Goal: Task Accomplishment & Management: Use online tool/utility

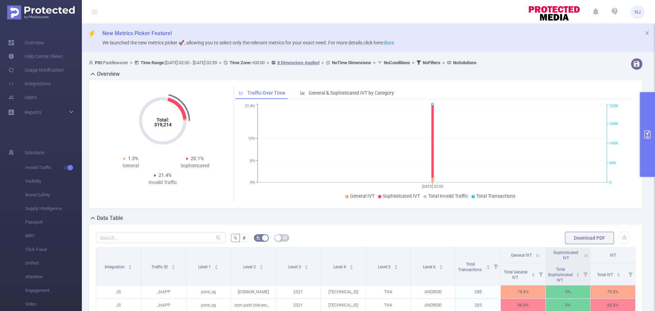
drag, startPoint x: 482, startPoint y: 206, endPoint x: 481, endPoint y: 203, distance: 3.8
click at [482, 206] on div "Total: 319,214 Total: 319,214 1.3% General 20.1% Sophisticated 21.4% Invalid Tr…" at bounding box center [366, 144] width 554 height 129
click at [650, 113] on button "primary" at bounding box center [647, 134] width 15 height 85
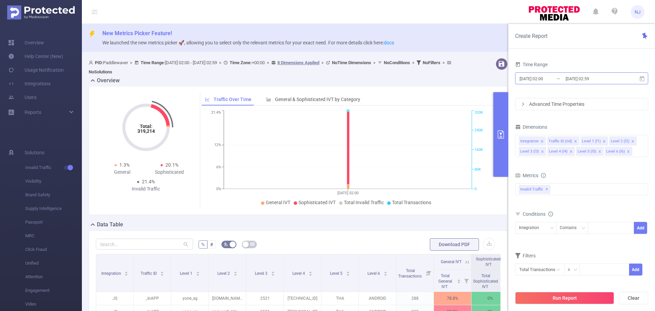
click at [539, 74] on input "[DATE] 02:00" at bounding box center [546, 78] width 55 height 9
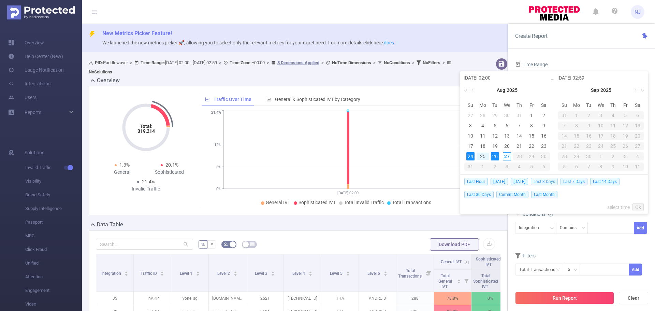
click at [544, 181] on span "Last 3 Days" at bounding box center [544, 182] width 27 height 8
type input "[DATE] 00:00"
type input "[DATE] 23:59"
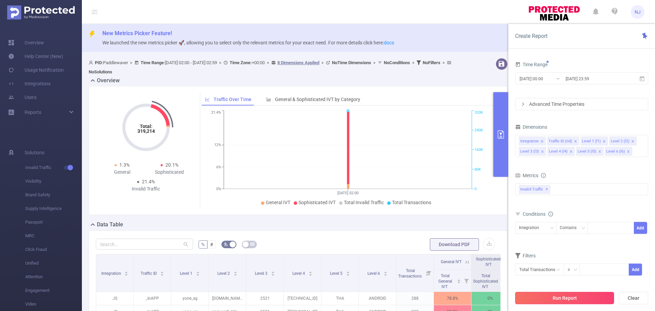
click at [549, 298] on button "Run Report" at bounding box center [564, 298] width 99 height 12
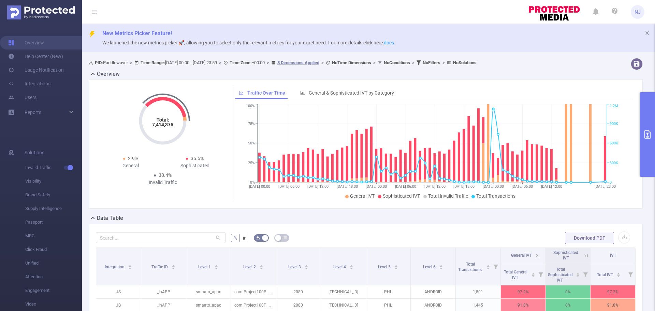
click at [643, 139] on button "primary" at bounding box center [647, 134] width 15 height 85
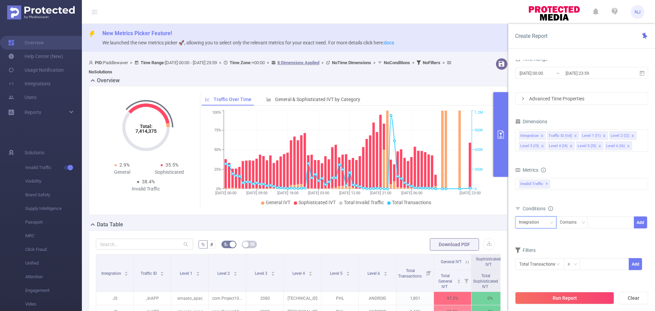
click at [529, 224] on div "Integration" at bounding box center [531, 222] width 25 height 11
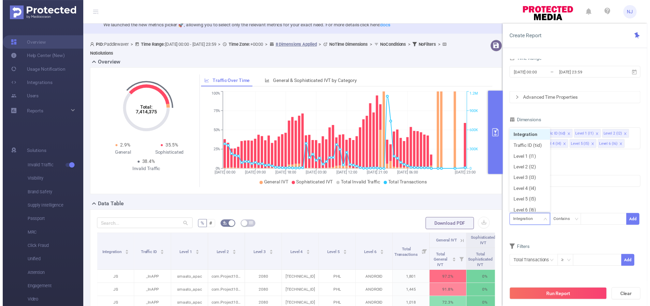
scroll to position [34, 0]
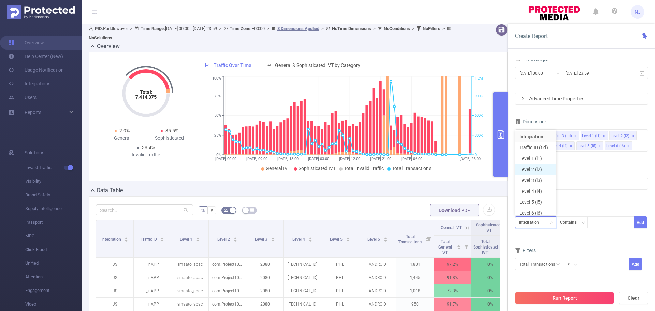
click at [535, 170] on li "Level 2 (l2)" at bounding box center [535, 169] width 41 height 11
click at [605, 224] on div at bounding box center [610, 222] width 39 height 11
paste input "com.Project100Pi.themusicplayer"
type input "com.Project100Pi.themusicplayer"
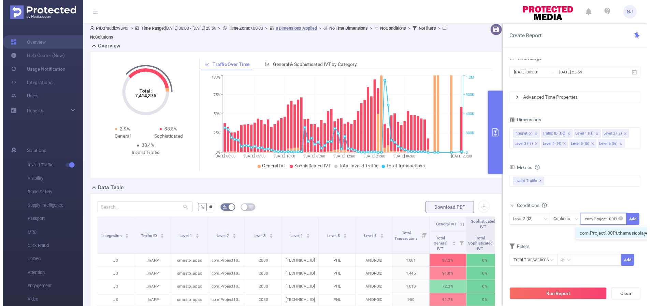
scroll to position [0, 23]
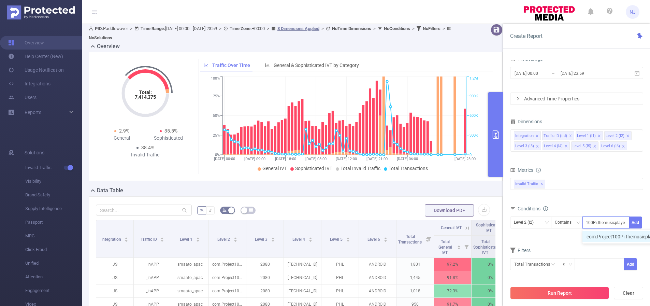
click at [601, 236] on li "com.Project100Pi.themusicplayer" at bounding box center [626, 236] width 87 height 11
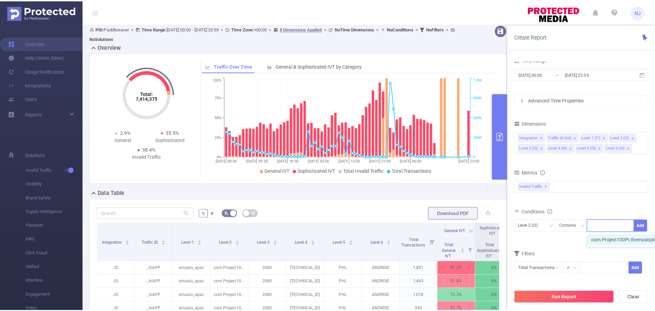
scroll to position [0, 0]
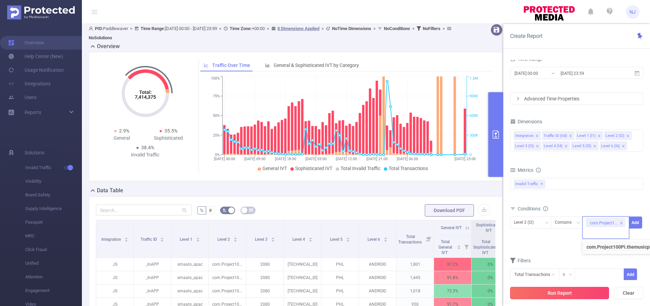
click at [563, 295] on button "Run Report" at bounding box center [559, 293] width 99 height 12
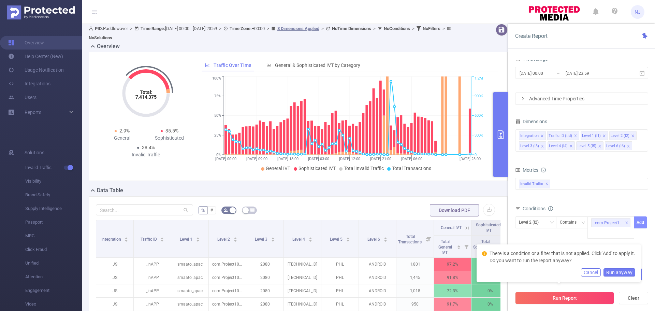
click at [644, 227] on button "Add" at bounding box center [640, 222] width 13 height 12
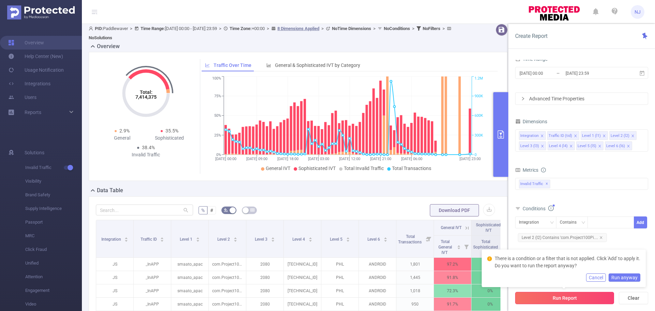
click at [575, 300] on button "Run Report" at bounding box center [564, 298] width 99 height 12
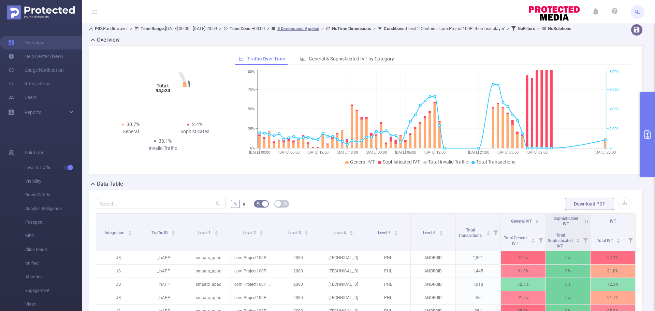
click at [473, 202] on div "% # Download PDF Integration Traffic ID Level 1 Level 2 Level 3 Level 4 Level 5…" at bounding box center [366, 310] width 554 height 241
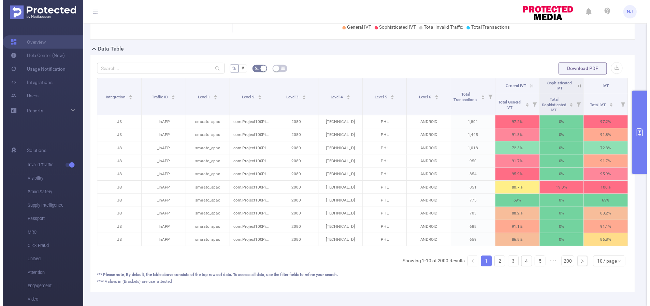
scroll to position [174, 0]
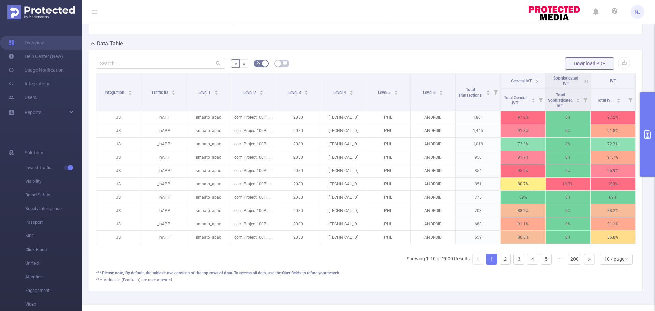
click at [648, 154] on button "primary" at bounding box center [647, 134] width 15 height 85
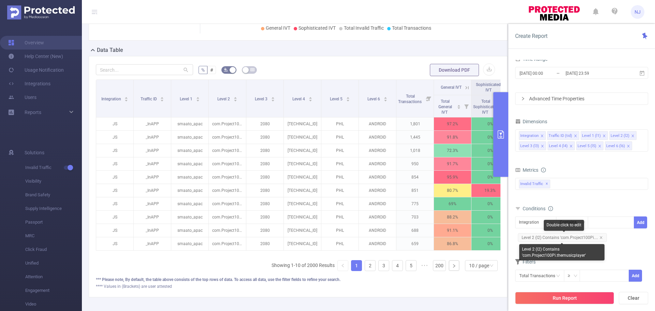
click at [601, 238] on icon "icon: close" at bounding box center [601, 237] width 3 height 3
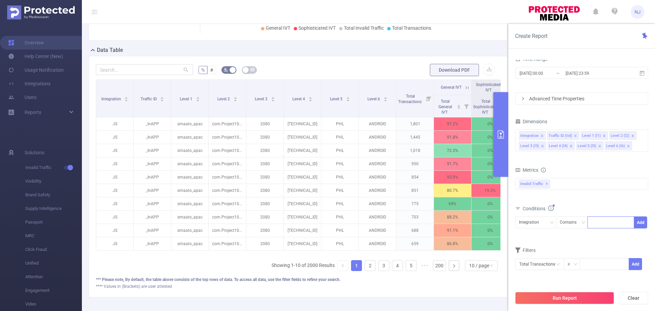
click at [602, 224] on div at bounding box center [610, 222] width 39 height 11
paste input "[DOMAIN_NAME]"
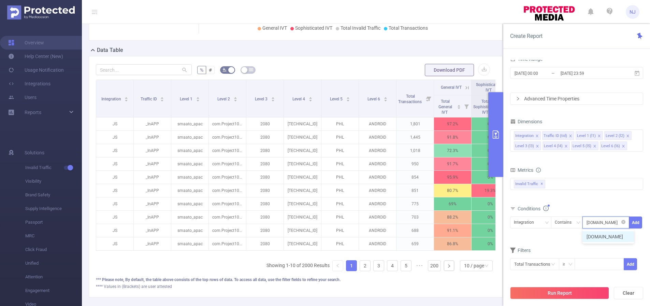
scroll to position [0, 40]
type input "[DOMAIN_NAME]"
click at [638, 221] on button "Add" at bounding box center [635, 222] width 13 height 12
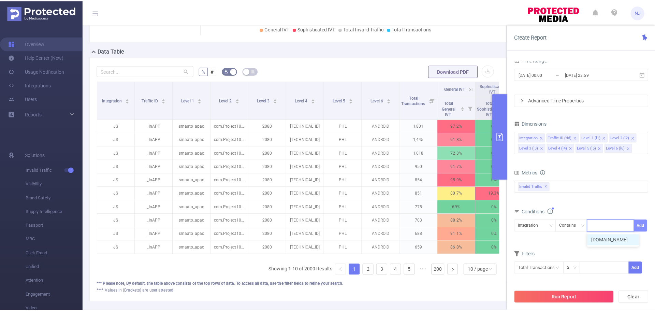
scroll to position [0, 0]
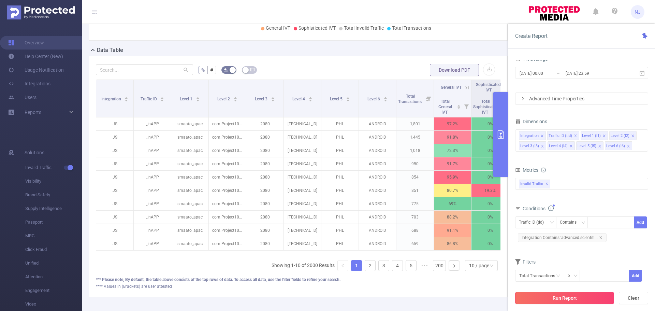
click at [550, 300] on button "Run Report" at bounding box center [564, 298] width 99 height 12
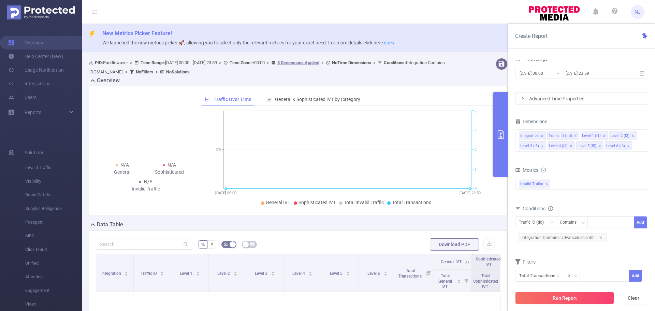
click at [218, 219] on div "N/A General N/A Sophisticated N/A Invalid Traffic Traffic Over Time General & S…" at bounding box center [298, 153] width 425 height 134
click at [599, 237] on icon "icon: close" at bounding box center [600, 237] width 3 height 3
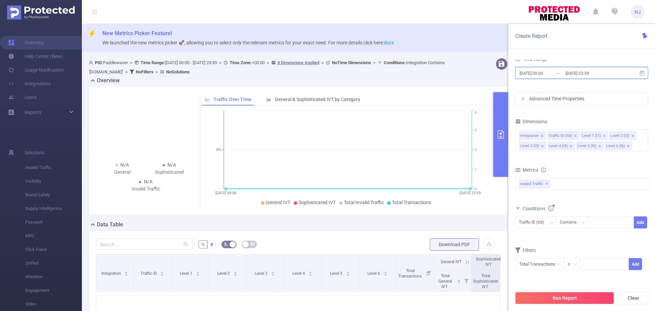
click at [594, 78] on span "[DATE] 00:00 _ [DATE] 23:59" at bounding box center [581, 73] width 133 height 12
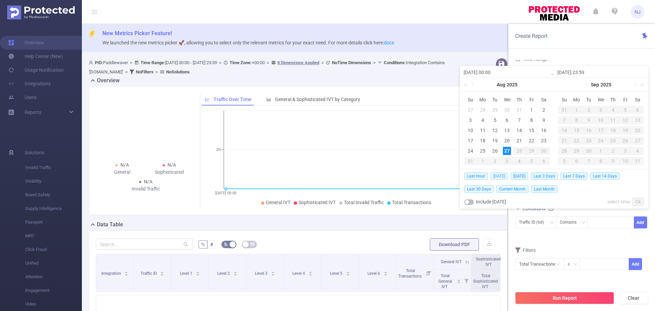
click at [502, 175] on span "[DATE]" at bounding box center [499, 176] width 17 height 8
type input "[DATE] 00:00"
type input "[DATE] 23:59"
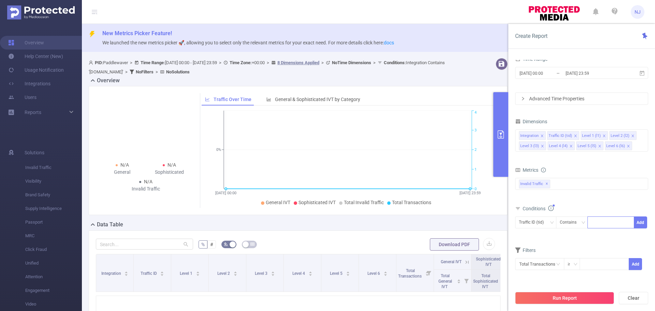
click at [600, 224] on div at bounding box center [610, 222] width 39 height 11
paste input "[DOMAIN_NAME]"
type input "[DOMAIN_NAME]"
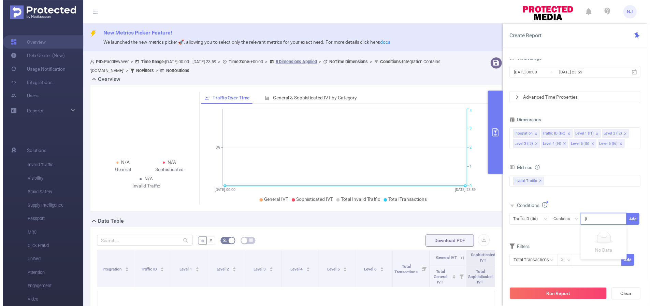
scroll to position [0, 40]
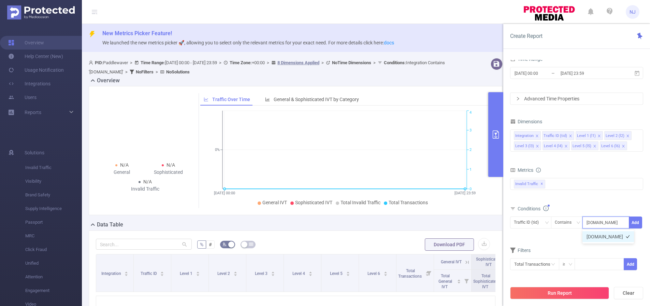
click at [604, 236] on li "[DOMAIN_NAME]" at bounding box center [609, 236] width 52 height 11
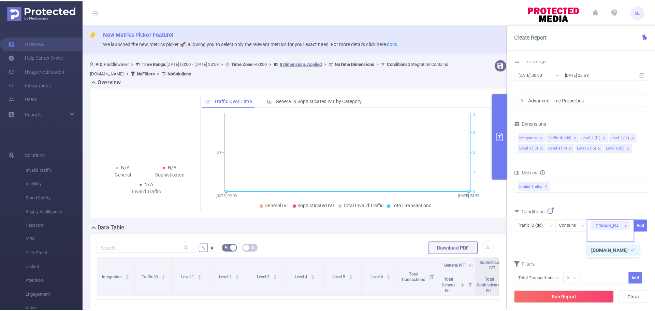
scroll to position [0, 0]
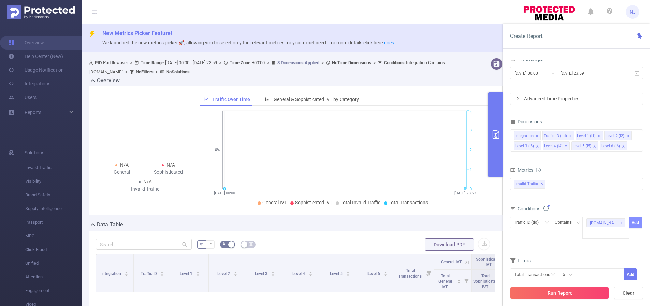
click at [634, 222] on button "Add" at bounding box center [635, 222] width 13 height 12
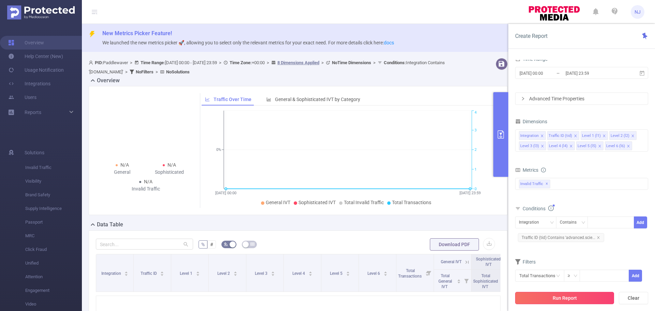
click at [548, 300] on button "Run Report" at bounding box center [564, 298] width 99 height 12
click at [599, 238] on icon "icon: close" at bounding box center [598, 237] width 3 height 3
click at [542, 227] on div "Integration" at bounding box center [531, 222] width 25 height 11
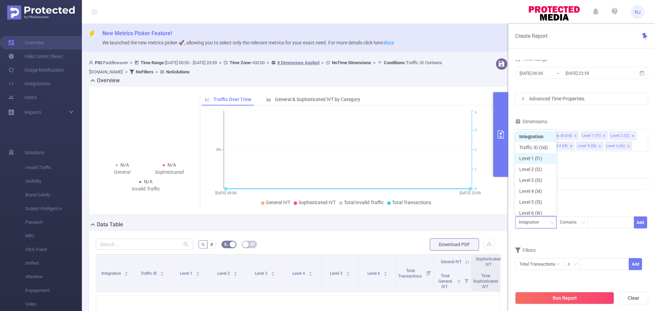
scroll to position [3, 0]
click at [537, 153] on li "Level 1 (l1)" at bounding box center [535, 154] width 41 height 11
click at [595, 225] on div at bounding box center [610, 222] width 39 height 11
paste input "smaato_apac"
type input "smaato_apac"
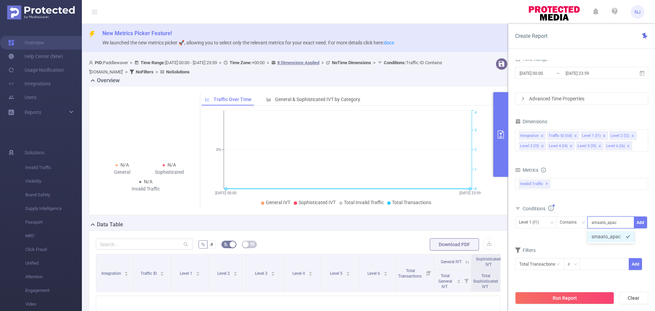
click at [614, 235] on li "smaato_apac" at bounding box center [611, 236] width 47 height 11
click at [640, 220] on button "Add" at bounding box center [640, 222] width 13 height 12
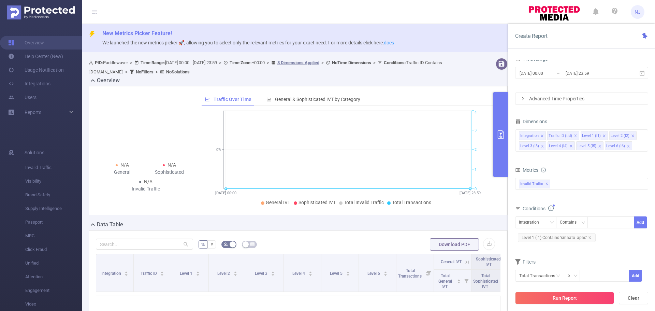
scroll to position [68, 0]
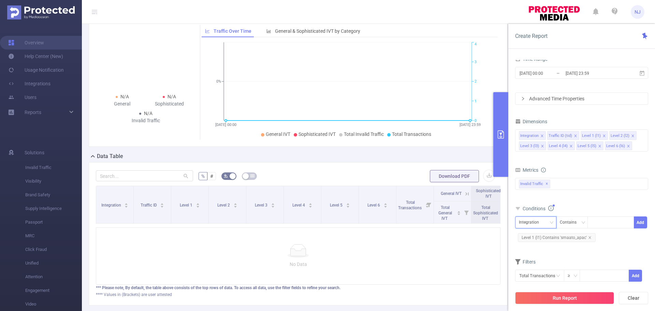
click at [533, 224] on div "Integration" at bounding box center [531, 222] width 25 height 11
click at [535, 167] on li "Level 2 (l2)" at bounding box center [535, 165] width 41 height 11
click at [588, 217] on div at bounding box center [611, 222] width 47 height 12
paste input "2080"
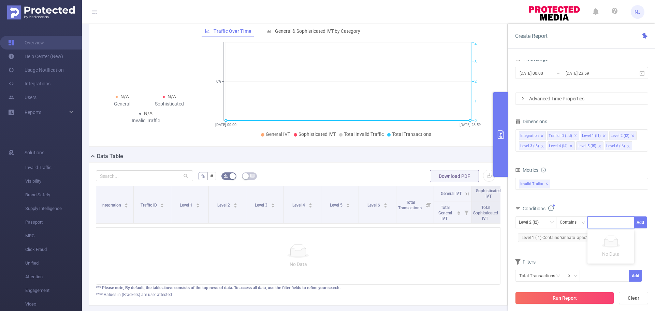
type input "2080"
click at [611, 239] on li "2080" at bounding box center [611, 236] width 47 height 11
click at [644, 224] on button "Add" at bounding box center [640, 222] width 13 height 12
click at [577, 251] on span "Level 2 (l2) Contains '2080'" at bounding box center [549, 249] width 62 height 9
click at [322, 263] on div "No Data" at bounding box center [298, 256] width 393 height 24
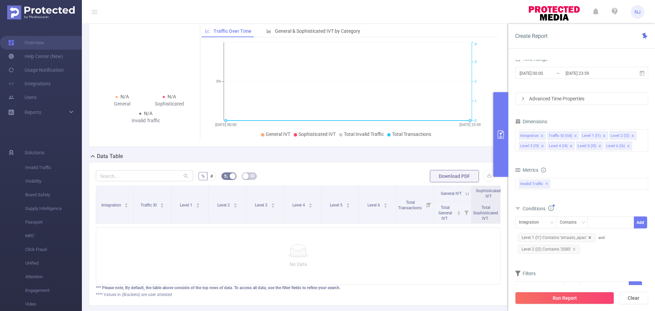
click at [588, 238] on icon "icon: close" at bounding box center [589, 237] width 3 height 3
click at [575, 238] on icon "icon: close" at bounding box center [574, 237] width 3 height 3
click at [571, 299] on button "Run Report" at bounding box center [564, 298] width 99 height 12
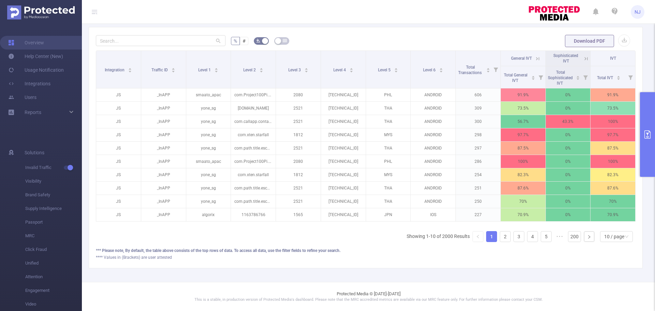
scroll to position [31, 0]
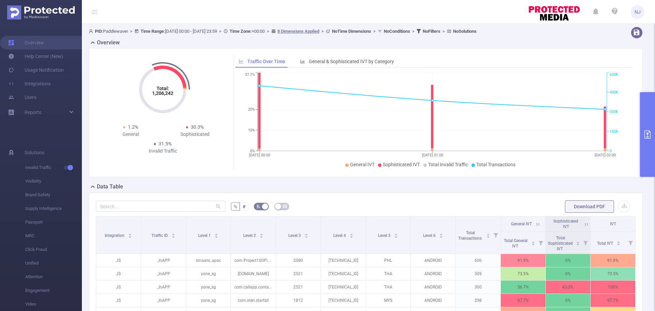
click at [653, 150] on button "primary" at bounding box center [647, 134] width 15 height 85
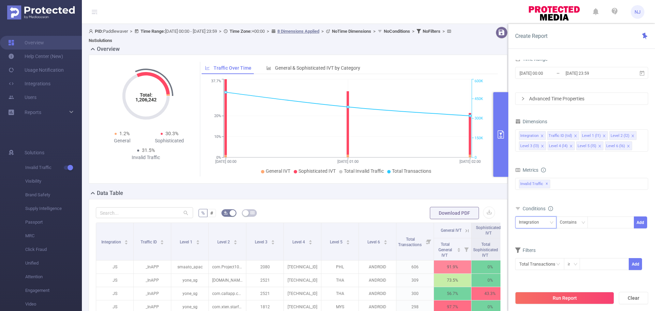
click at [533, 222] on div "Integration" at bounding box center [531, 222] width 25 height 11
click at [536, 153] on li "Level 1 (l1)" at bounding box center [535, 154] width 41 height 11
click at [605, 225] on div at bounding box center [610, 222] width 39 height 11
paste input "smaato_apac"
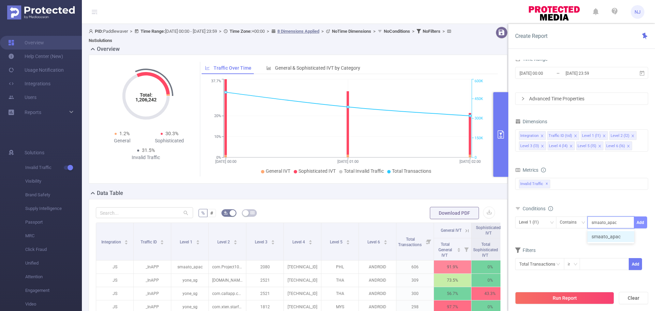
type input "smaato_apac"
click at [637, 222] on button "Add" at bounding box center [640, 222] width 13 height 12
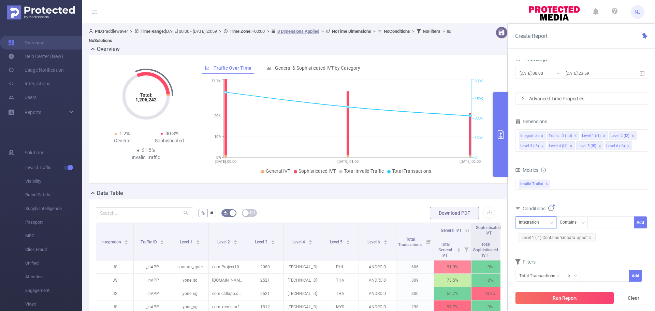
click at [543, 224] on div "Integration" at bounding box center [531, 222] width 25 height 11
click at [536, 162] on li "Level 2 (l2)" at bounding box center [535, 165] width 41 height 11
click at [601, 221] on div at bounding box center [610, 222] width 39 height 11
paste input "com.Project100Pi.themusicplayer"
type input "com.Project100Pi.themusicplayer"
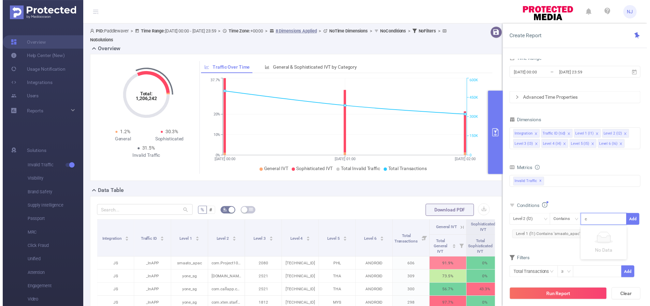
scroll to position [0, 23]
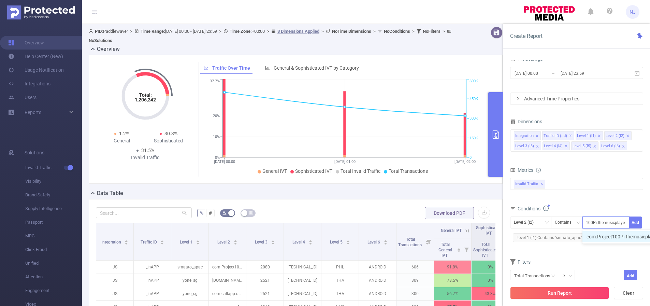
click at [616, 238] on li "com.Project100Pi.themusicplayer" at bounding box center [626, 236] width 87 height 11
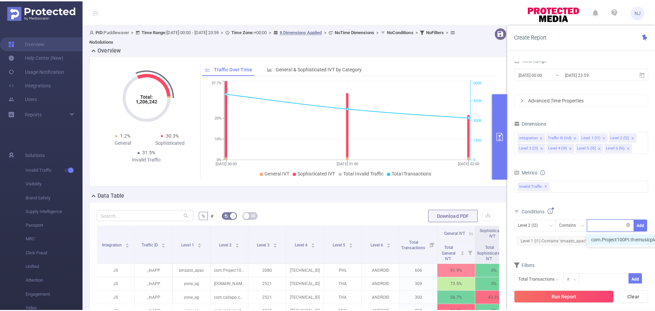
scroll to position [0, 0]
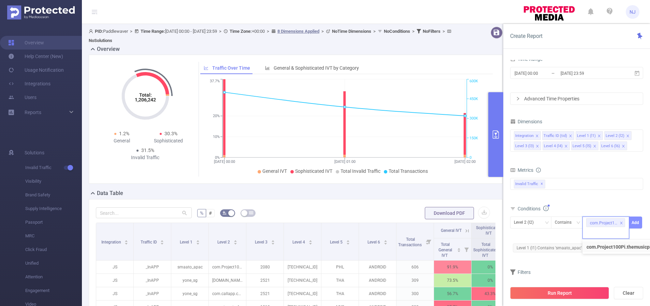
click at [633, 223] on button "Add" at bounding box center [635, 222] width 13 height 12
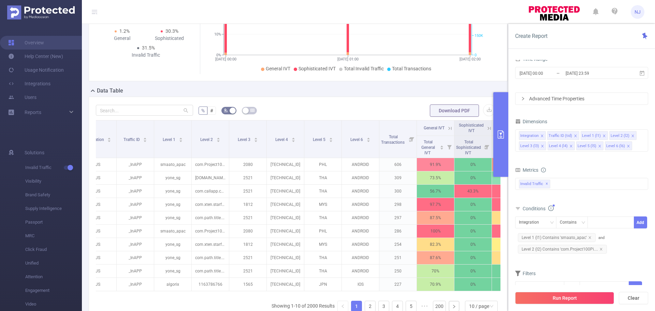
scroll to position [0, 17]
click at [504, 140] on button "primary" at bounding box center [500, 134] width 15 height 85
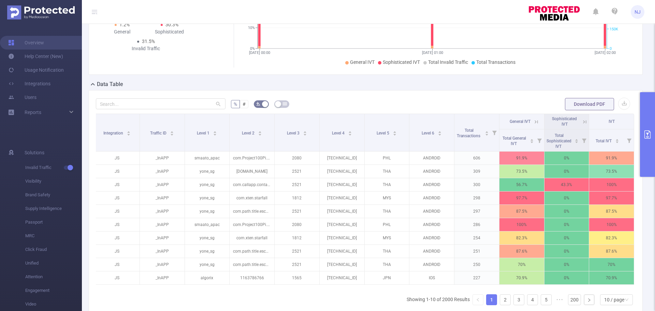
scroll to position [0, 1]
click at [650, 151] on button "primary" at bounding box center [647, 134] width 15 height 85
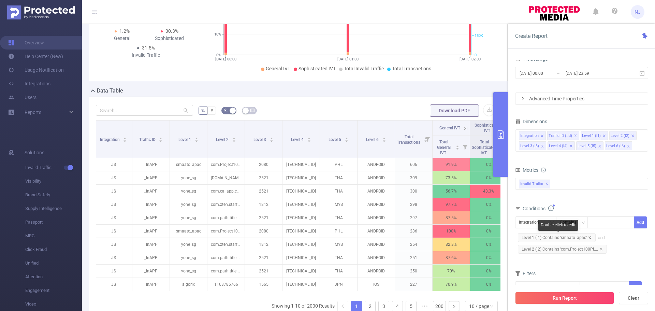
click at [588, 238] on icon "icon: close" at bounding box center [589, 237] width 3 height 3
click at [600, 237] on icon "icon: close" at bounding box center [601, 237] width 3 height 3
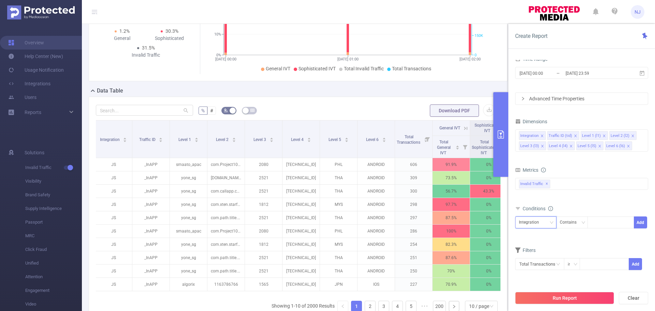
click at [532, 225] on div "Integration" at bounding box center [531, 222] width 25 height 11
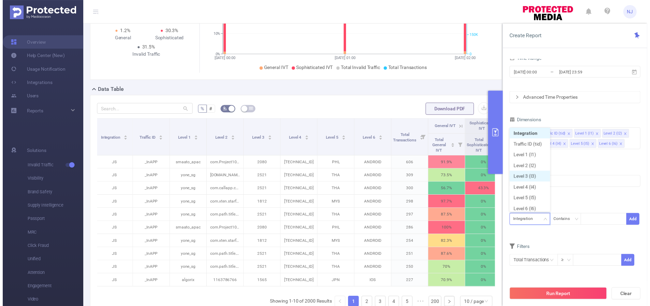
scroll to position [3, 0]
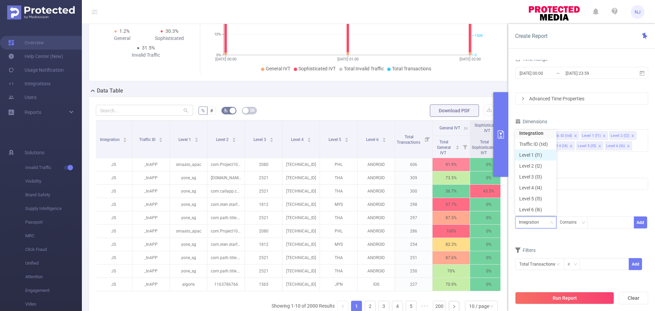
click at [529, 160] on li "Level 1 (l1)" at bounding box center [535, 154] width 41 height 11
click at [546, 218] on div "Level 1 (l1)" at bounding box center [536, 222] width 34 height 11
click at [533, 164] on li "Level 2 (l2)" at bounding box center [535, 165] width 41 height 11
click at [614, 224] on div at bounding box center [610, 222] width 39 height 11
paste input "[DOMAIN_NAME]"
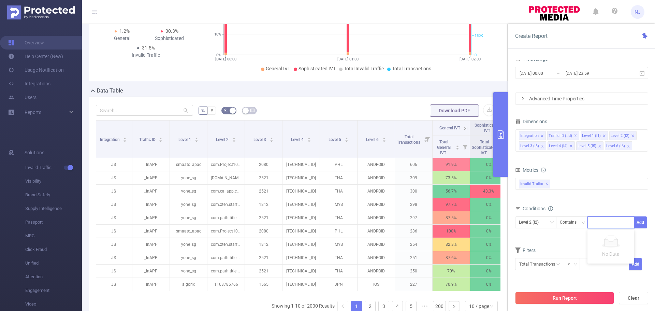
type input "[DOMAIN_NAME]"
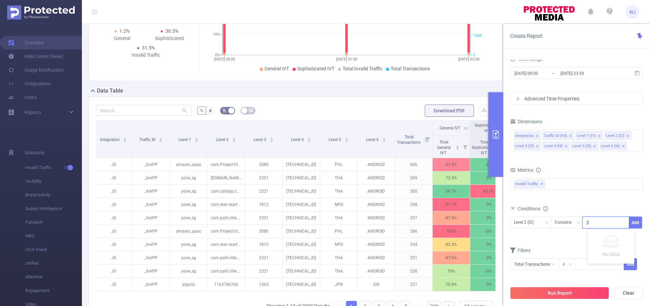
scroll to position [0, 40]
click at [617, 239] on li "[DOMAIN_NAME]" at bounding box center [609, 236] width 52 height 11
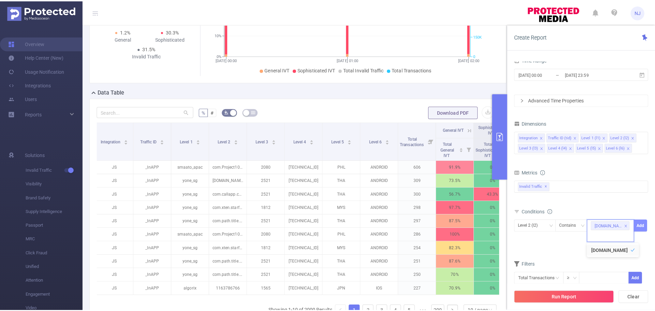
scroll to position [0, 0]
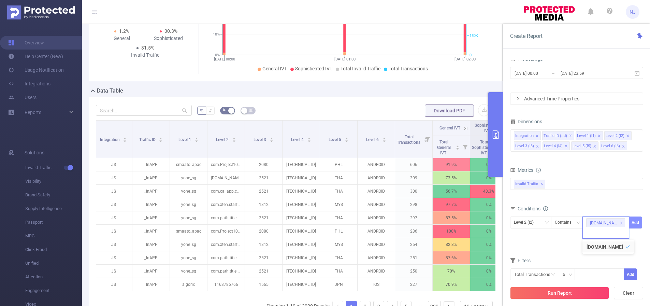
click at [638, 220] on button "Add" at bounding box center [635, 222] width 13 height 12
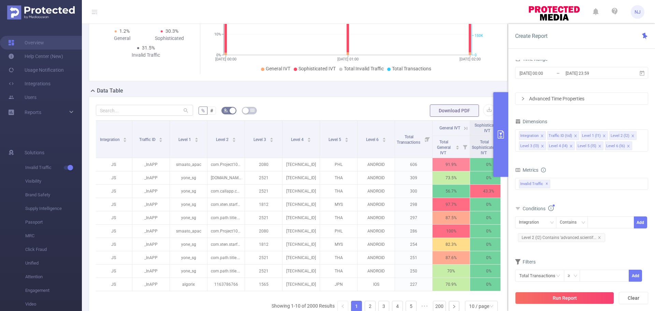
click at [505, 154] on button "primary" at bounding box center [500, 134] width 15 height 85
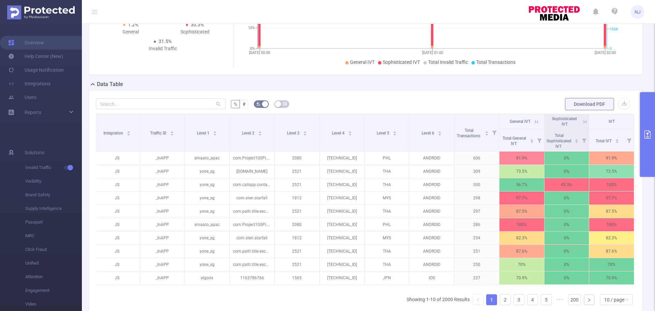
click at [478, 103] on form "% # Download PDF" at bounding box center [366, 104] width 540 height 14
